Goal: Check status: Check status

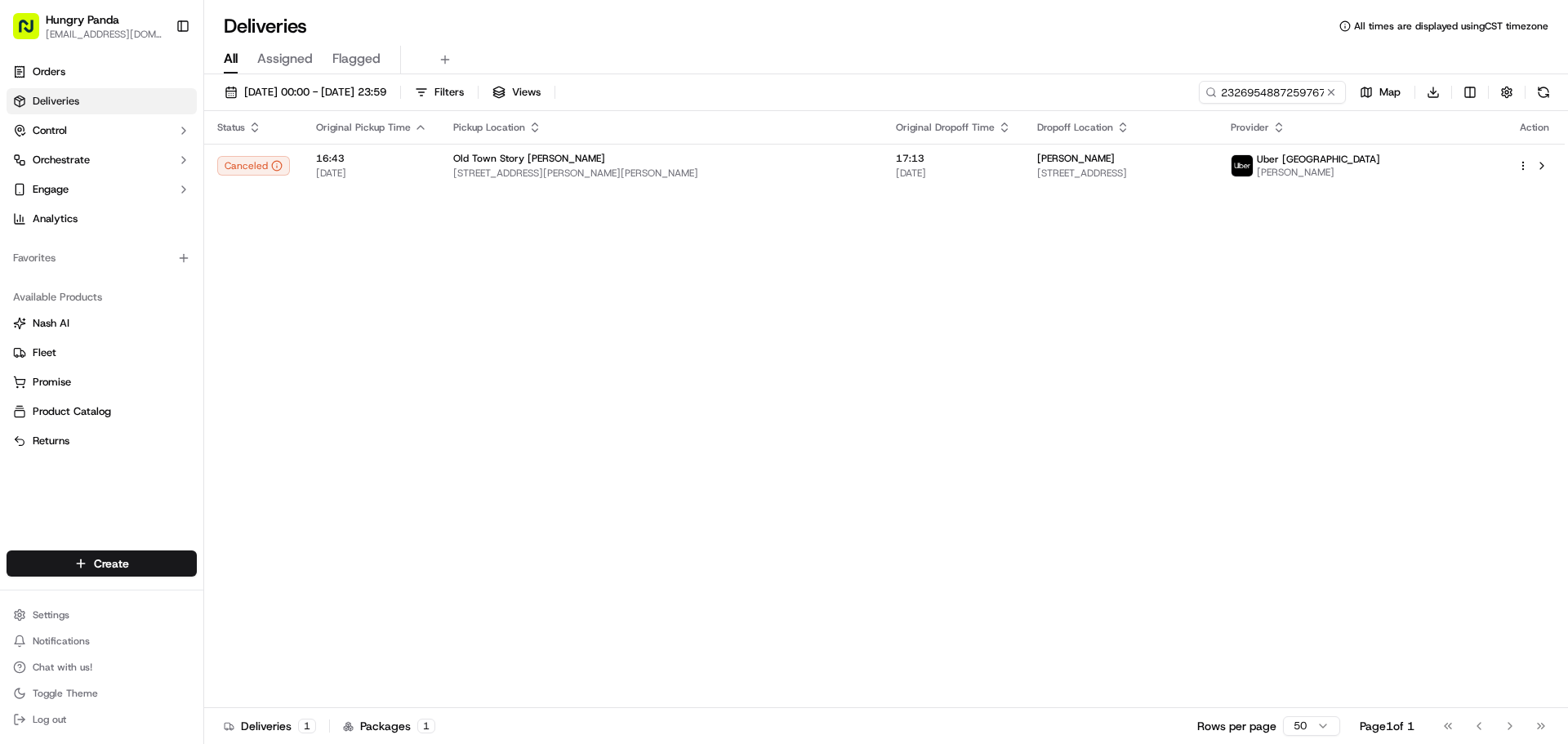
click at [1240, 83] on input "232695488725976734615" at bounding box center [1272, 92] width 147 height 22
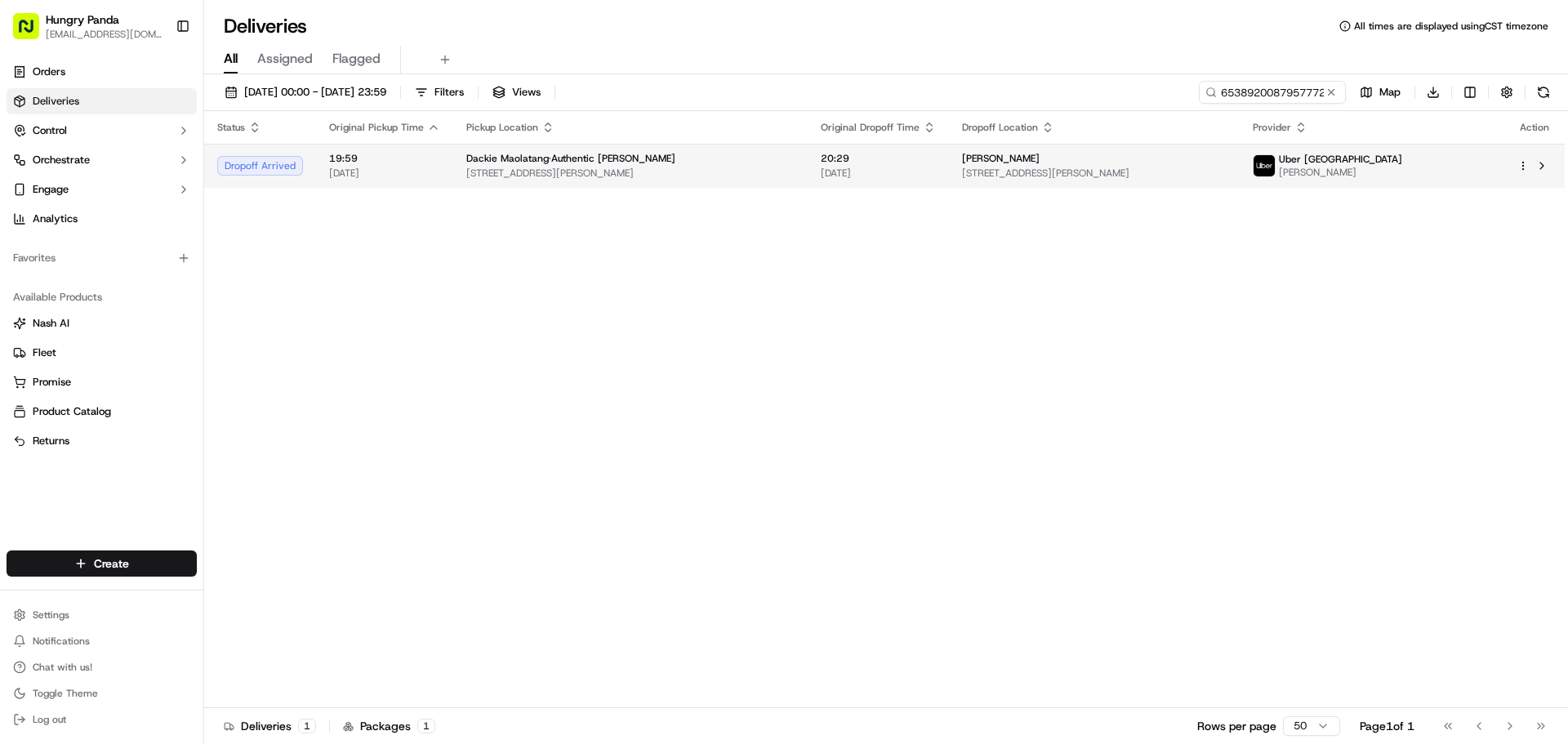
click at [1389, 162] on span "Uber [GEOGRAPHIC_DATA]" at bounding box center [1340, 158] width 123 height 13
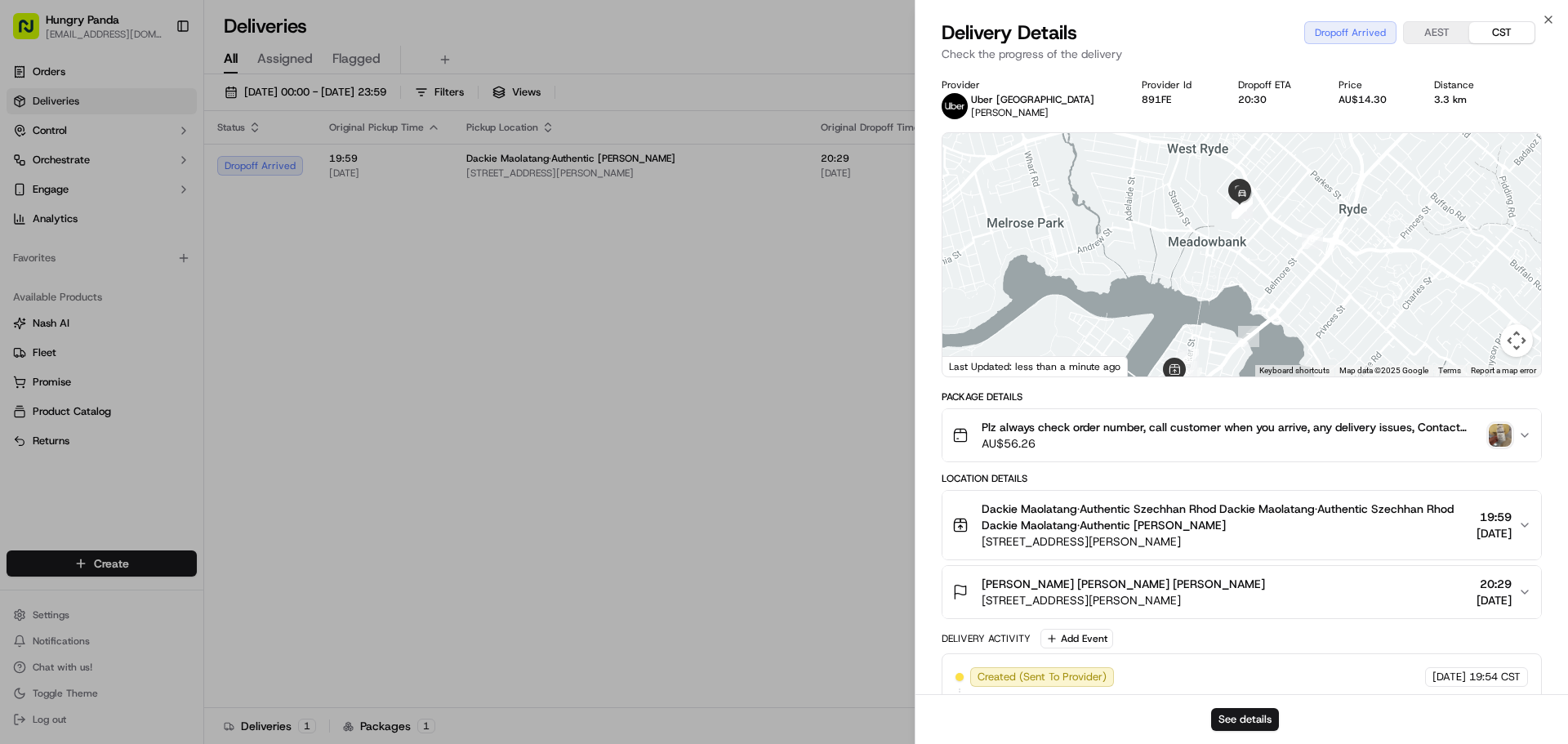
drag, startPoint x: 1254, startPoint y: 233, endPoint x: 1249, endPoint y: 264, distance: 31.4
click at [1251, 280] on div at bounding box center [1242, 254] width 599 height 243
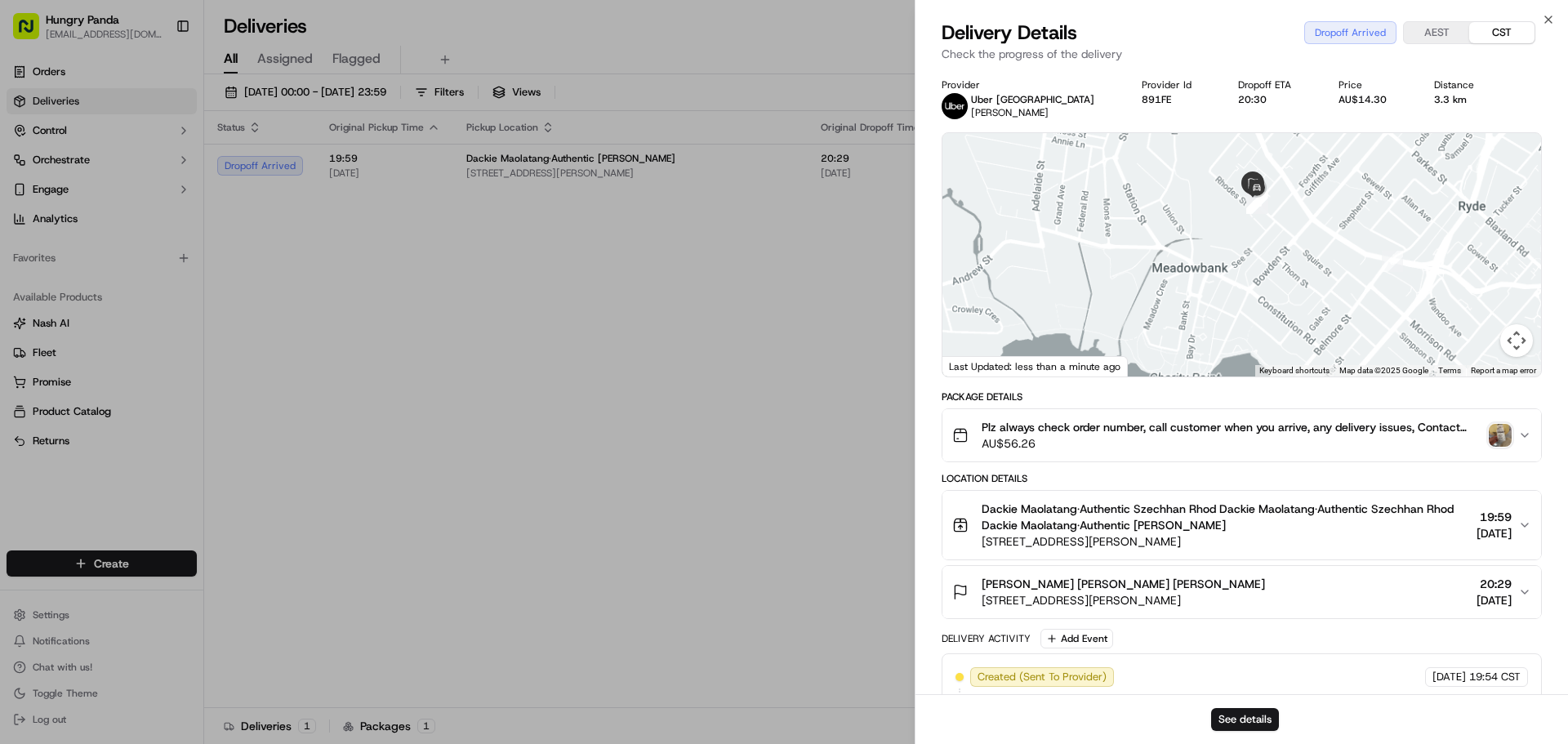
drag, startPoint x: 1234, startPoint y: 226, endPoint x: 1234, endPoint y: 279, distance: 53.0
click at [1234, 279] on div at bounding box center [1242, 254] width 599 height 243
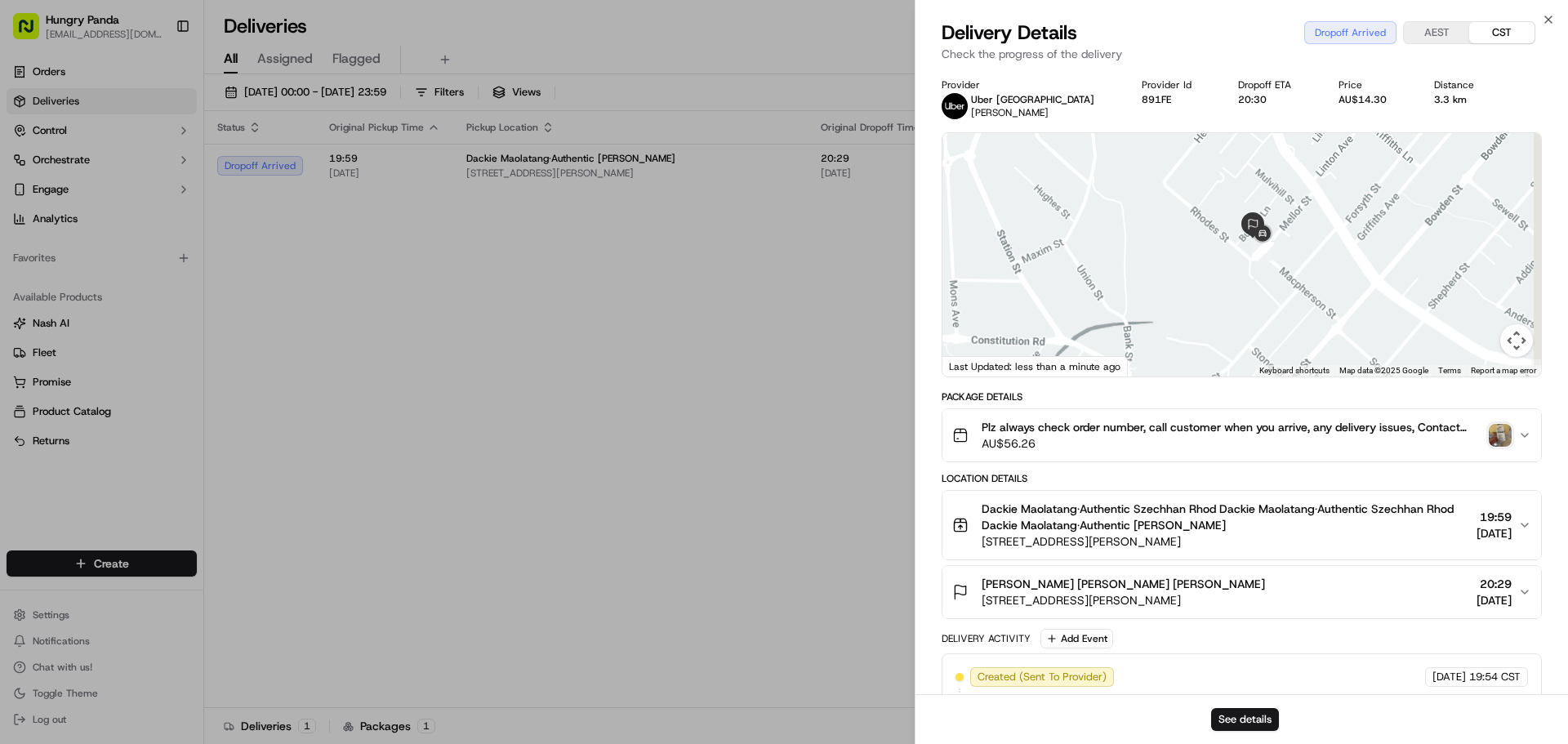
drag, startPoint x: 1243, startPoint y: 253, endPoint x: 1229, endPoint y: 270, distance: 22.0
click at [1229, 270] on div at bounding box center [1242, 254] width 599 height 243
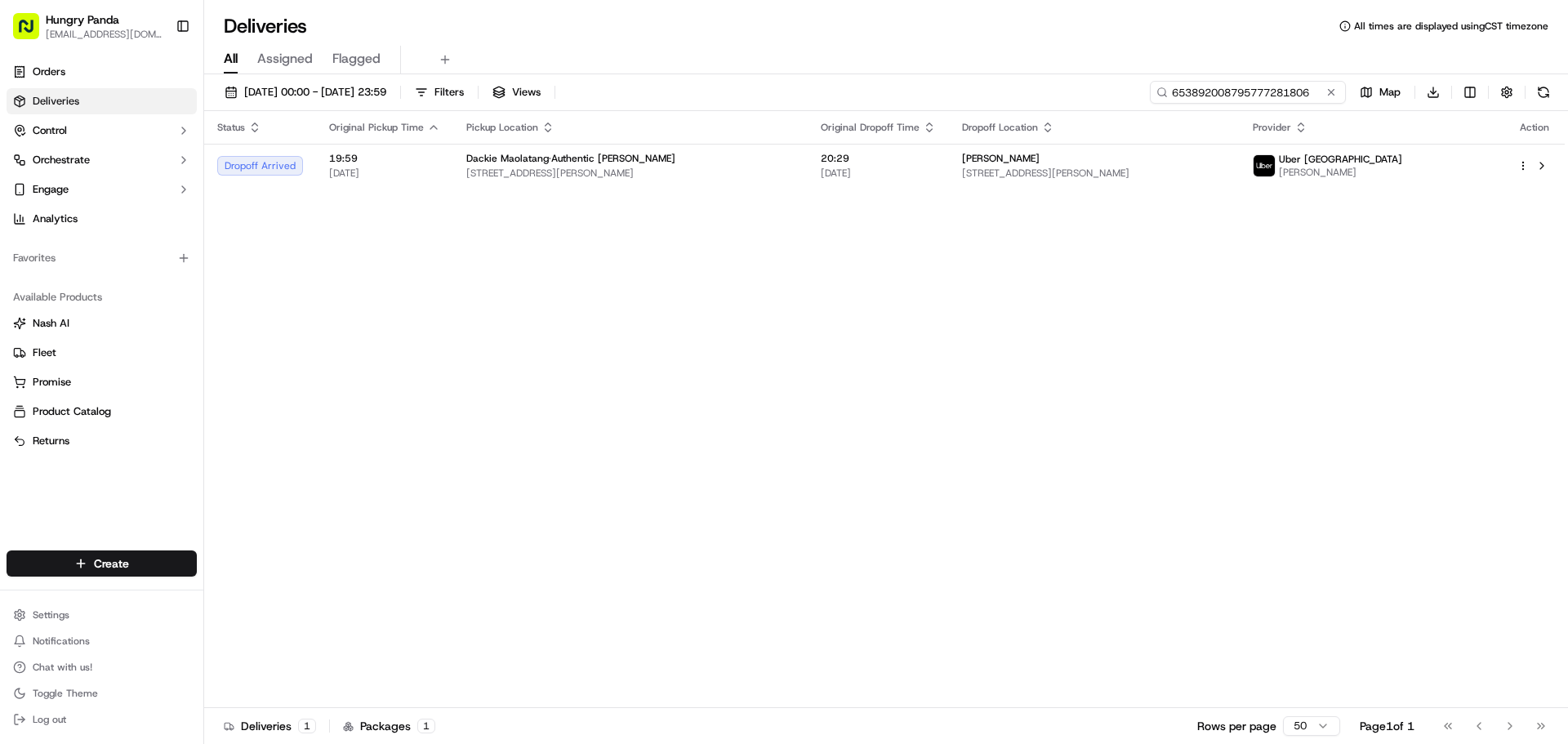
click at [1277, 90] on input "653892008795777281806" at bounding box center [1248, 92] width 196 height 22
paste input "038907807959766321621"
click at [1277, 90] on input "6538920080389078079597663216215777281806" at bounding box center [1248, 92] width 196 height 22
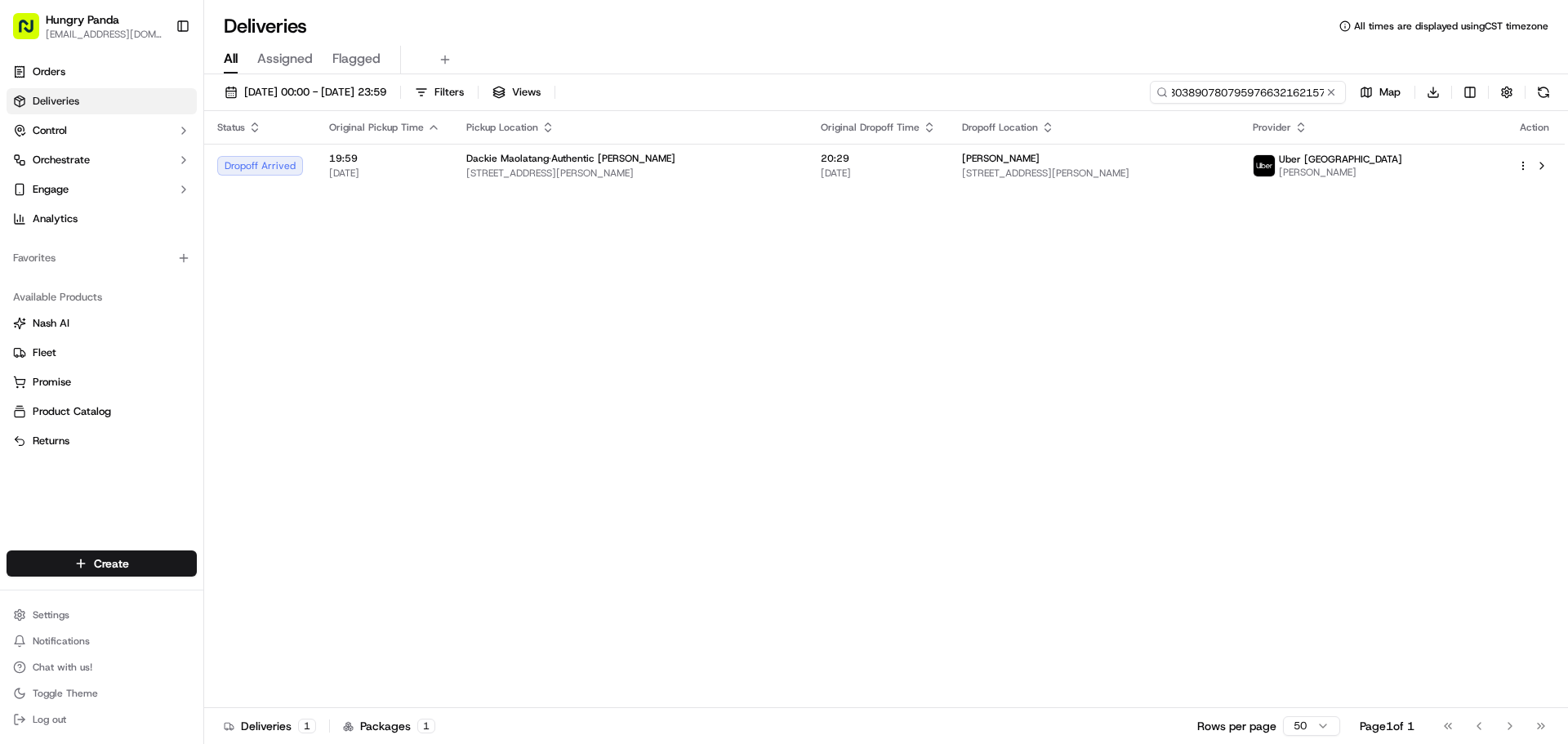
click at [1277, 90] on input "6538920080389078079597663216215777281806" at bounding box center [1248, 92] width 196 height 22
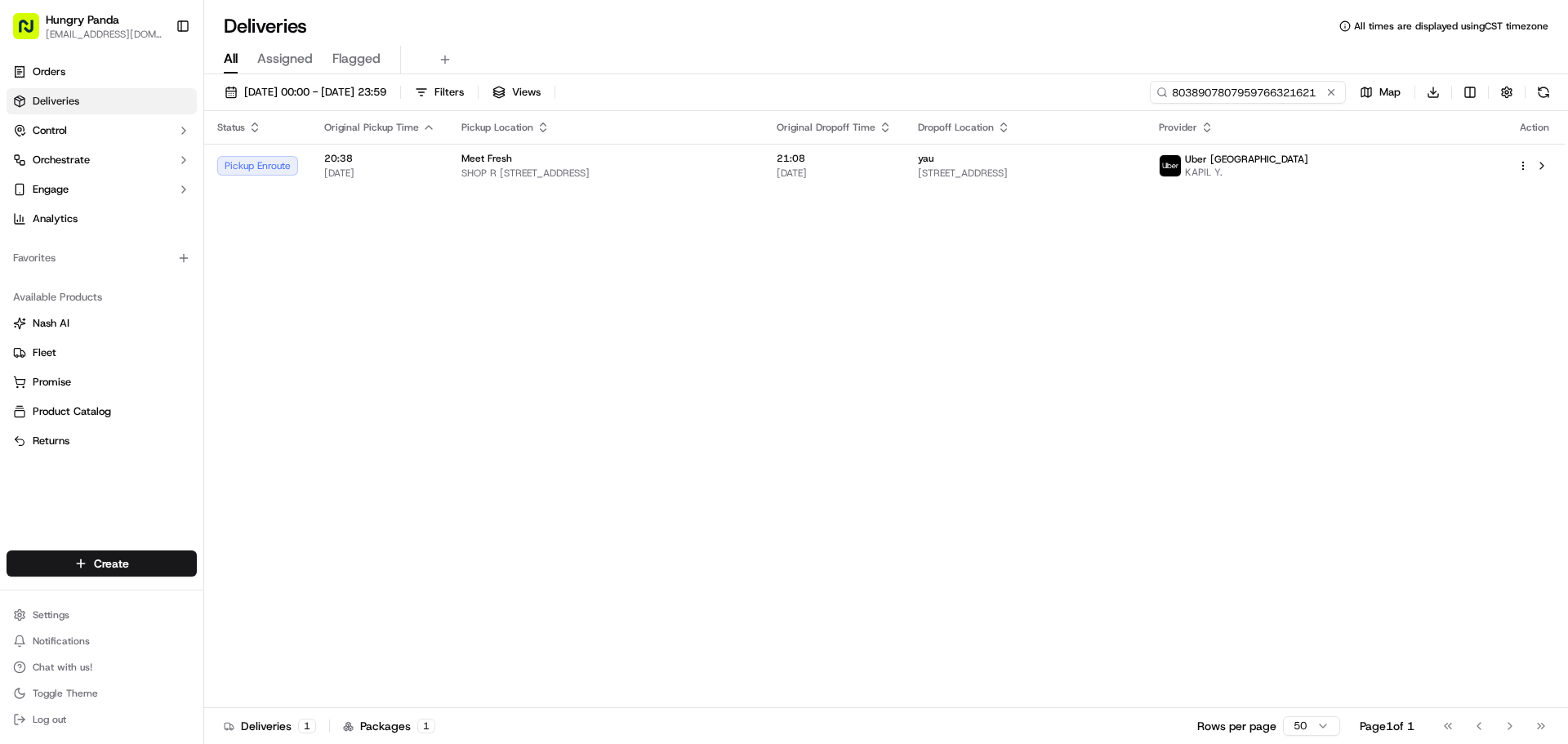
type input "8038907807959766321621"
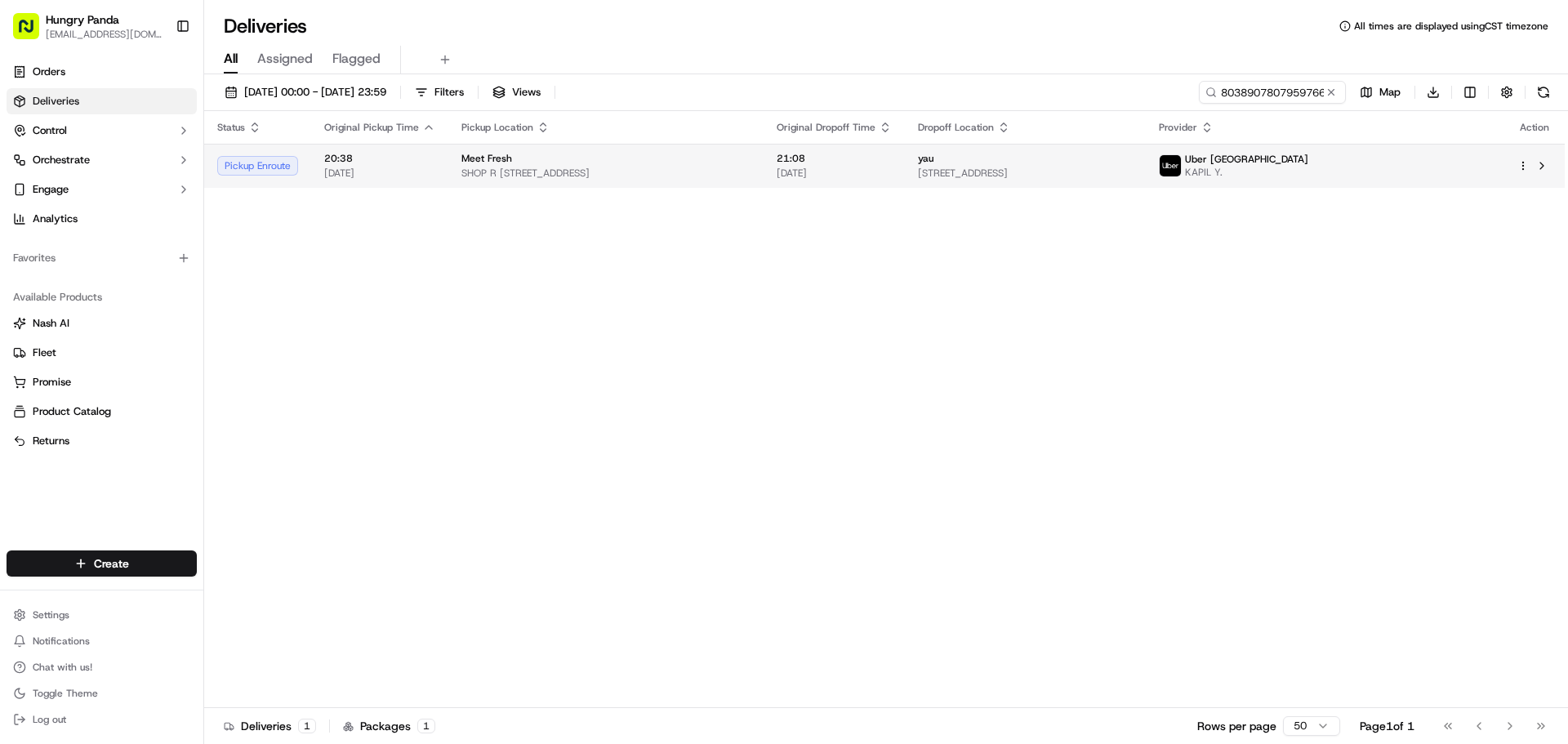
click at [1308, 171] on span "KAPIL Y." at bounding box center [1246, 172] width 123 height 13
